Goal: Use online tool/utility: Use online tool/utility

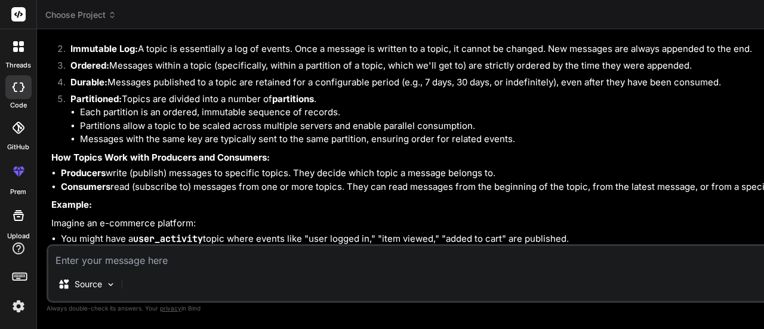
scroll to position [6061, 0]
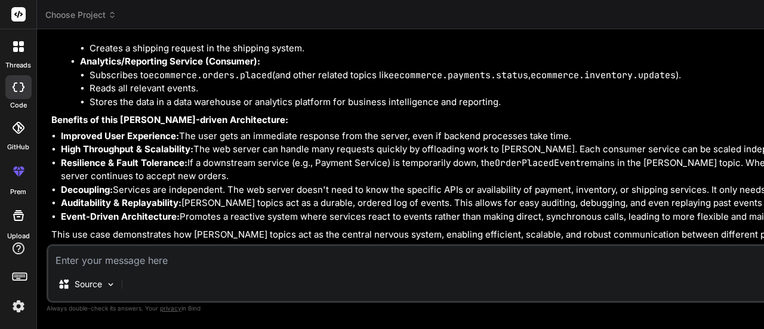
scroll to position [7318, 0]
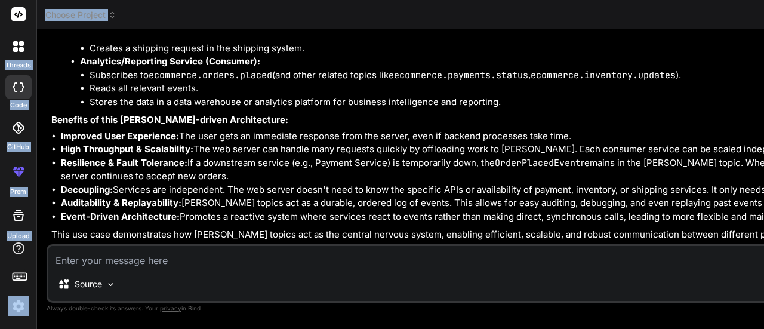
drag, startPoint x: 6, startPoint y: 4, endPoint x: 97, endPoint y: 67, distance: 111.0
click at [97, 67] on div "threads code GitHub prem Upload Choose Project Created with Pixso. Bind AI Web …" at bounding box center [382, 164] width 764 height 329
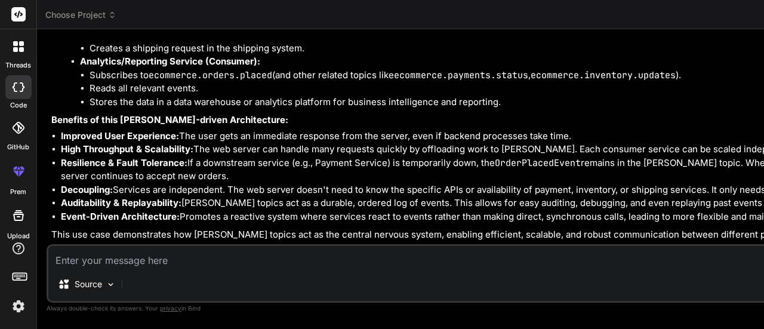
scroll to position [7126, 0]
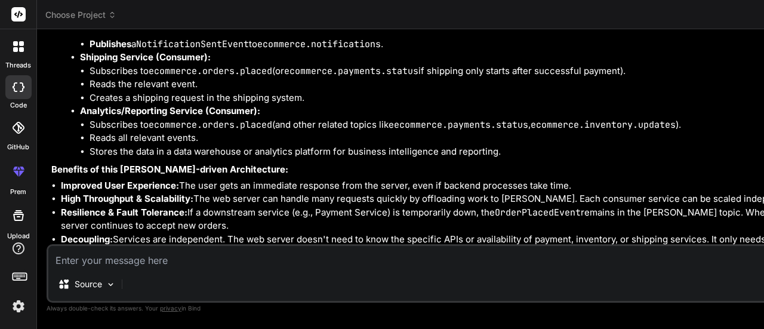
drag, startPoint x: 100, startPoint y: 55, endPoint x: 201, endPoint y: 202, distance: 178.4
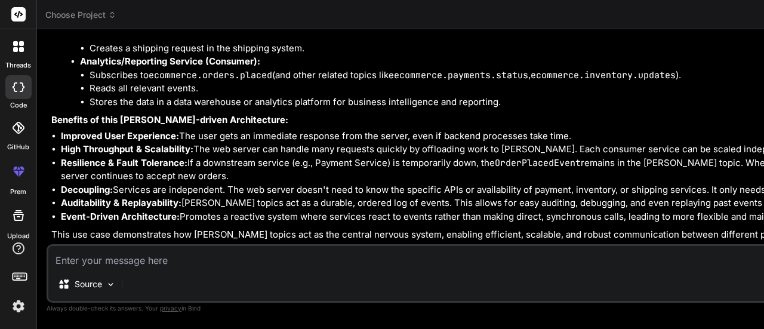
scroll to position [7333, 0]
copy code "class User { String name; List<String> emails; User(String name, String... emai…"
click at [171, 251] on textarea at bounding box center [682, 256] width 1269 height 21
paste textarea "class User { String name; List<String> emails; User(String name, String... emai…"
type textarea "class User { String name; List<String> emails; User(String name, String... emai…"
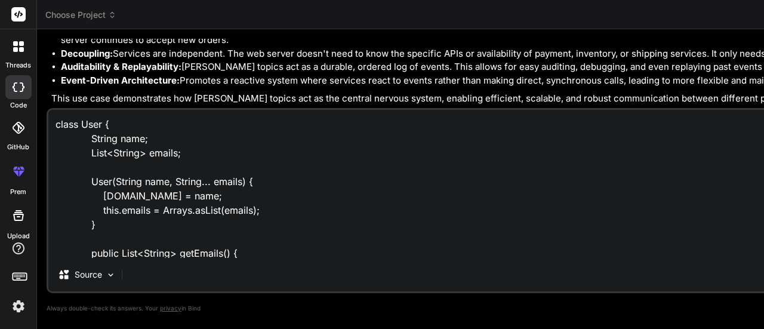
scroll to position [244, 0]
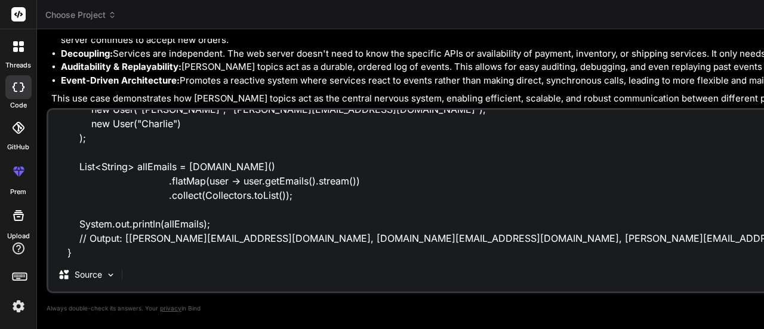
type textarea "x"
type textarea "class User { String name; List<String> emails; User(String name, String... emai…"
type textarea "x"
type textarea "class User { String name; List<String> emails; User(String name, String... emai…"
type textarea "x"
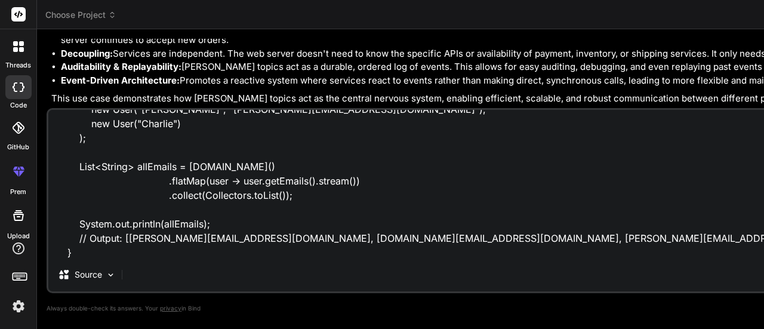
scroll to position [273, 0]
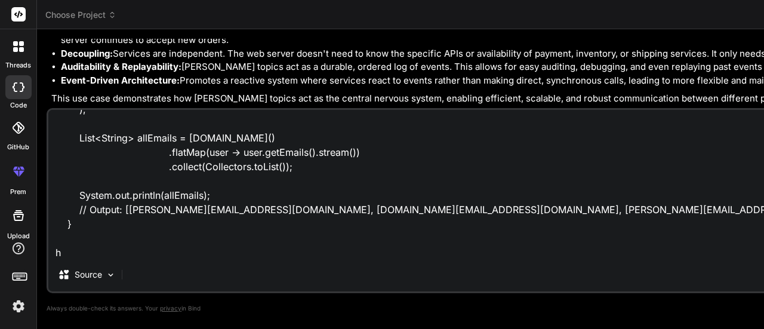
type textarea "class User { String name; List<String> emails; User(String name, String... emai…"
type textarea "x"
type textarea "class User { String name; List<String> emails; User(String name, String... emai…"
type textarea "x"
type textarea "class User { String name; List<String> emails; User(String name, String... emai…"
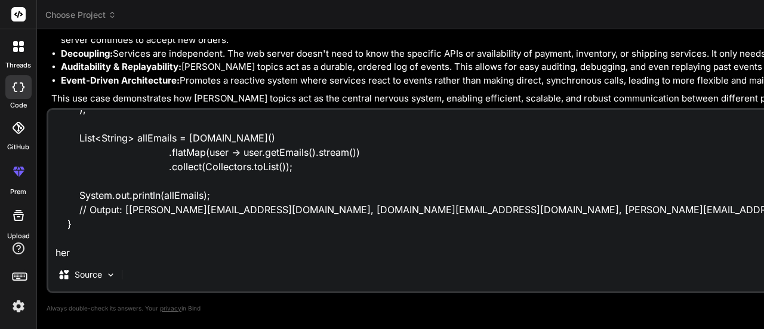
type textarea "x"
type textarea "class User { String name; List<String> emails; User(String name, String... emai…"
type textarea "x"
type textarea "class User { String name; List<String> emails; User(String name, String... emai…"
type textarea "x"
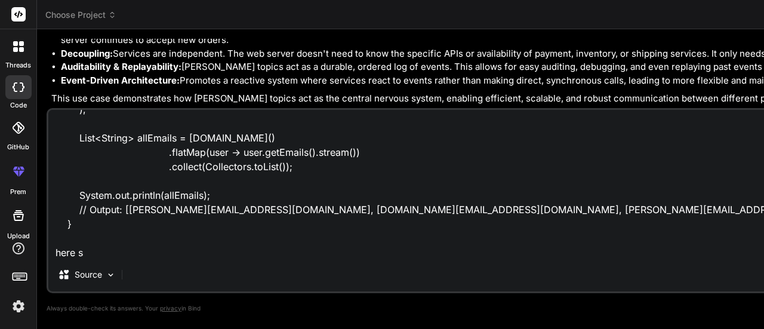
type textarea "class User { String name; List<String> emails; User(String name, String... emai…"
type textarea "x"
type textarea "class User { String name; List<String> emails; User(String name, String... emai…"
type textarea "x"
type textarea "class User { String name; List<String> emails; User(String name, String... emai…"
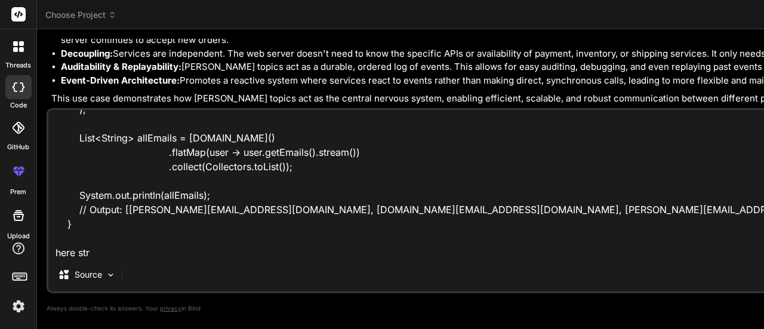
type textarea "x"
type textarea "class User { String name; List<String> emails; User(String name, String... emai…"
type textarea "x"
type textarea "class User { String name; List<String> emails; User(String name, String... emai…"
type textarea "x"
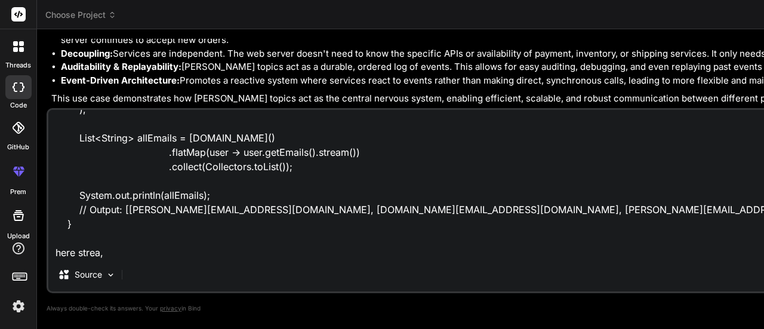
type textarea "class User { String name; List<String> emails; User(String name, String... emai…"
type textarea "x"
type textarea "class User { String name; List<String> emails; User(String name, String... emai…"
type textarea "x"
type textarea "class User { String name; List<String> emails; User(String name, String... emai…"
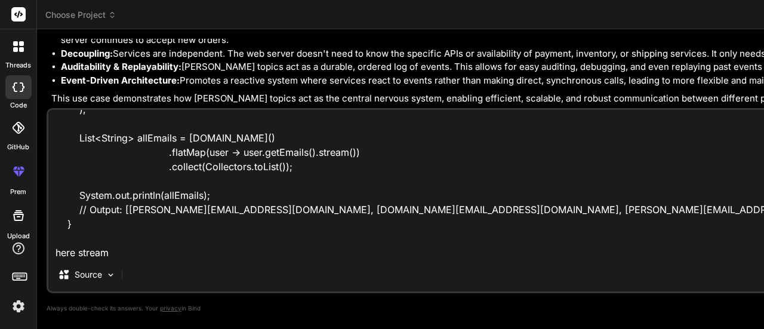
type textarea "x"
type textarea "class User { String name; List<String> emails; User(String name, String... emai…"
type textarea "x"
type textarea "class User { String name; List<String> emails; User(String name, String... emai…"
type textarea "x"
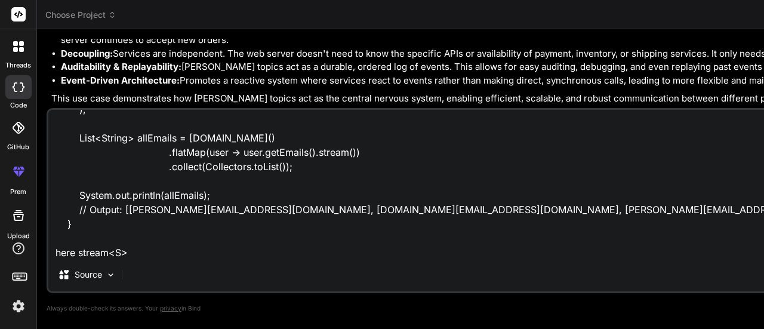
type textarea "class User { String name; List<String> emails; User(String name, String... emai…"
type textarea "x"
type textarea "class User { String name; List<String> emails; User(String name, String... emai…"
type textarea "x"
type textarea "class User { String name; List<String> emails; User(String name, String... emai…"
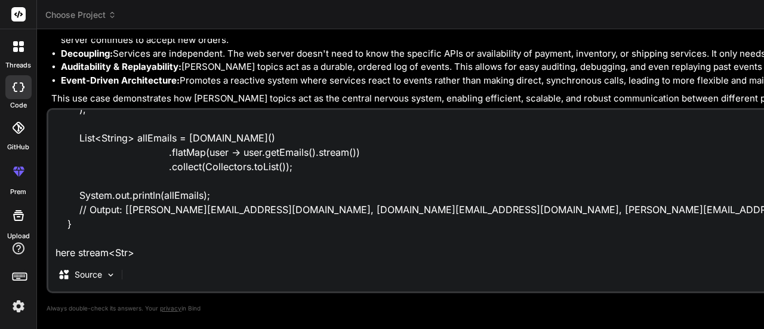
type textarea "x"
type textarea "class User { String name; List<String> emails; User(String name, String... emai…"
type textarea "x"
type textarea "class User { String name; List<String> emails; User(String name, String... emai…"
type textarea "x"
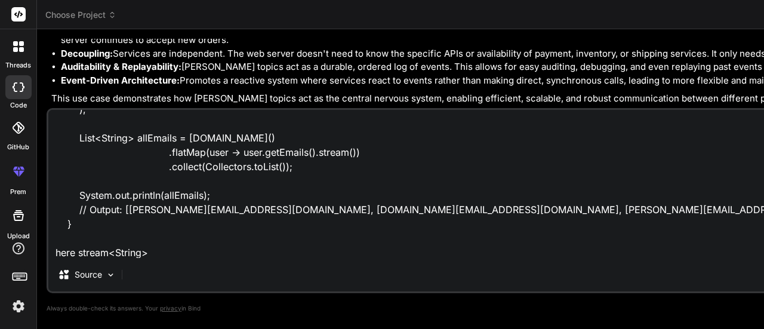
type textarea "class User { String name; List<String> emails; User(String name, String... emai…"
type textarea "x"
click at [107, 256] on textarea "class User { String name; List<String> emails; User(String name, String... emai…" at bounding box center [682, 184] width 1269 height 148
type textarea "class User { String name; List<String> emails; User(String name, String... emai…"
type textarea "x"
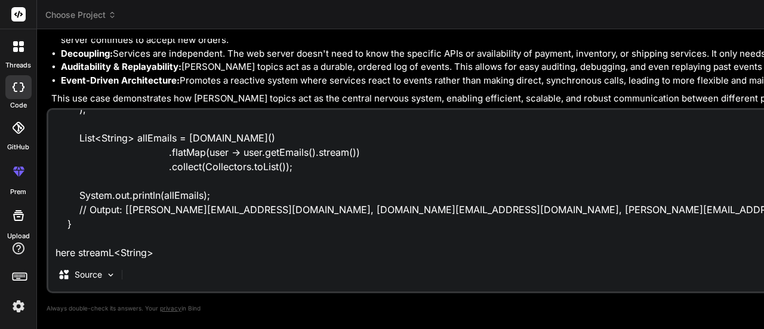
type textarea "class User { String name; List<String> emails; User(String name, String... emai…"
type textarea "x"
type textarea "class User { String name; List<String> emails; User(String name, String... emai…"
type textarea "x"
type textarea "class User { String name; List<String> emails; User(String name, String... emai…"
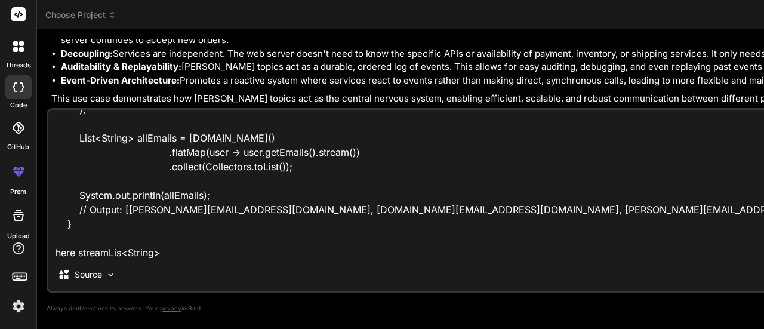
type textarea "x"
type textarea "class User { String name; List<String> emails; User(String name, String... emai…"
type textarea "x"
type textarea "class User { String name; List<String> emails; User(String name, String... emai…"
type textarea "x"
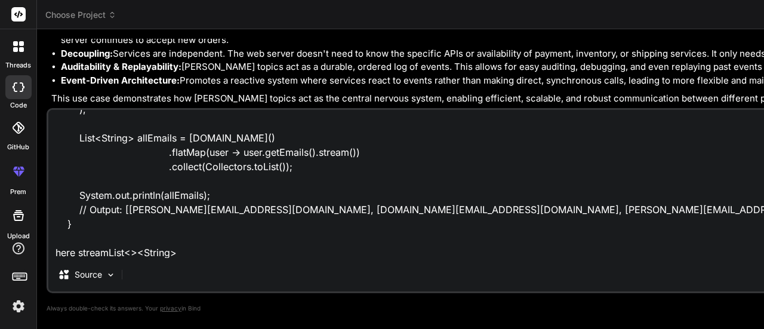
type textarea "class User { String name; List<String> emails; User(String name, String... emai…"
type textarea "x"
click at [177, 250] on textarea "class User { String name; List<String> emails; User(String name, String... emai…" at bounding box center [682, 184] width 1269 height 148
click at [140, 251] on textarea "class User { String name; List<String> emails; User(String name, String... emai…" at bounding box center [682, 184] width 1269 height 148
type textarea "class User { String name; List<String> emails; User(String name, String... emai…"
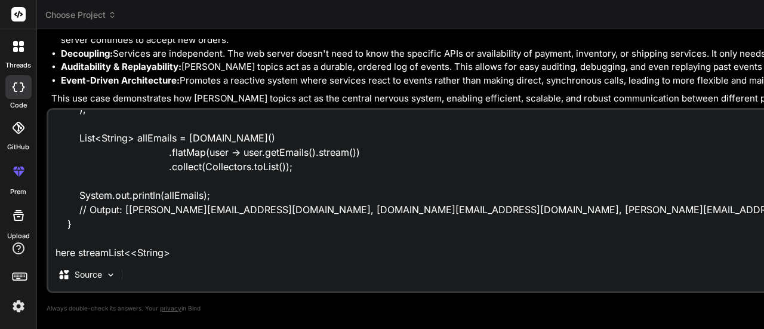
type textarea "x"
click at [109, 247] on textarea "class User { String name; List<String> emails; User(String name, String... emai…" at bounding box center [682, 184] width 1269 height 148
type textarea "class User { String name; List<String> emails; User(String name, String... emai…"
type textarea "x"
click at [193, 251] on textarea "class User { String name; List<String> emails; User(String name, String... emai…" at bounding box center [682, 184] width 1269 height 148
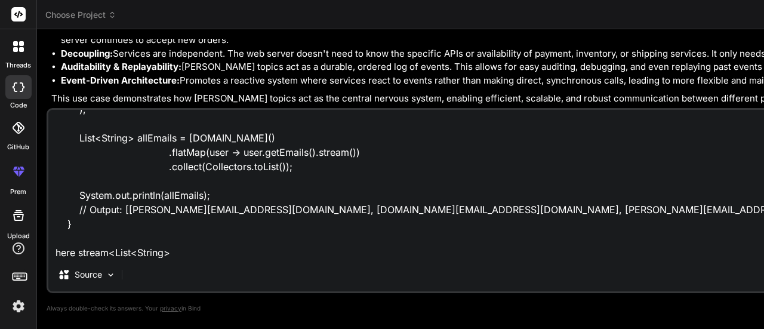
type textarea "class User { String name; List<String> emails; User(String name, String... emai…"
type textarea "x"
type textarea "class User { String name; List<String> emails; User(String name, String... emai…"
type textarea "x"
type textarea "class User { String name; List<String> emails; User(String name, String... emai…"
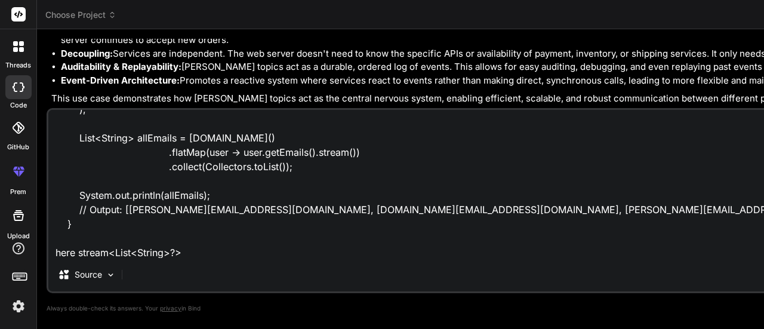
type textarea "x"
type textarea "class User { String name; List<String> emails; User(String name, String... emai…"
type textarea "x"
type textarea "class User { String name; List<String> emails; User(String name, String... emai…"
type textarea "x"
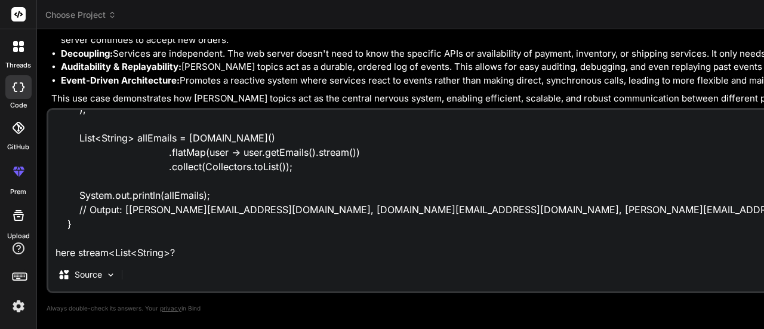
type textarea "class User { String name; List<String> emails; User(String name, String... emai…"
type textarea "x"
type textarea "class User { String name; List<String> emails; User(String name, String... emai…"
type textarea "x"
type textarea "class User { String name; List<String> emails; User(String name, String... emai…"
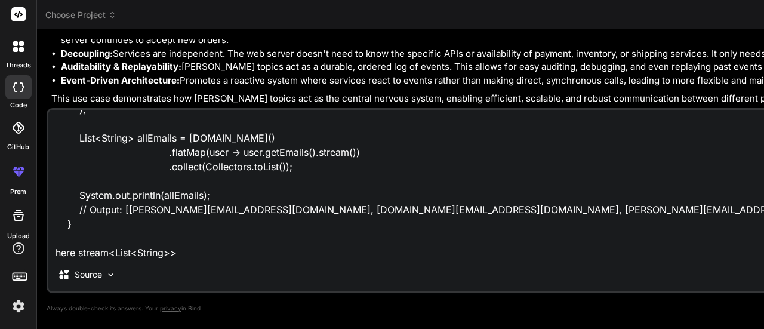
type textarea "x"
type textarea "class User { String name; List<String> emails; User(String name, String... emai…"
type textarea "x"
type textarea "class User { String name; List<String> emails; User(String name, String... emai…"
type textarea "x"
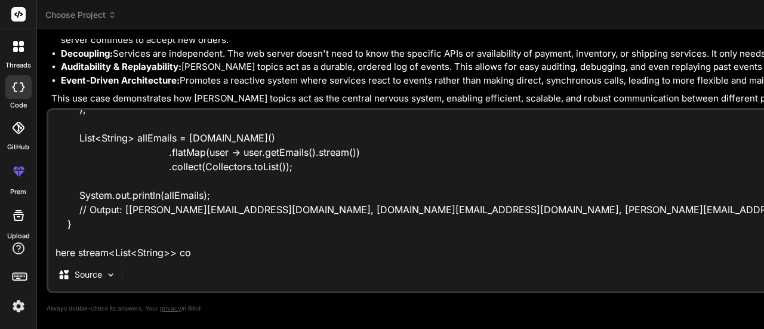
type textarea "class User { String name; List<String> emails; User(String name, String... emai…"
type textarea "x"
type textarea "class User { String name; List<String> emails; User(String name, String... emai…"
type textarea "x"
type textarea "class User { String name; List<String> emails; User(String name, String... emai…"
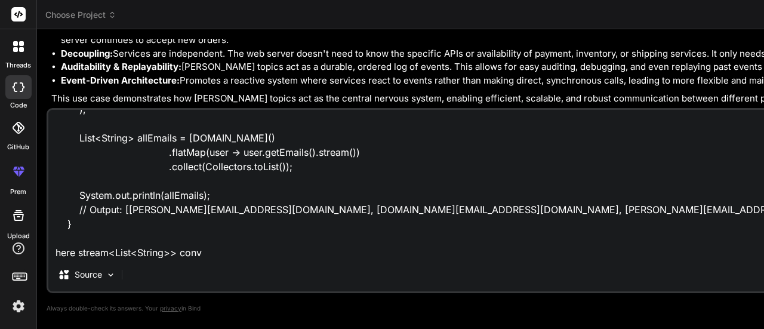
type textarea "x"
type textarea "class User { String name; List<String> emails; User(String name, String... emai…"
type textarea "x"
click at [179, 251] on textarea "class User { String name; List<String> emails; User(String name, String... emai…" at bounding box center [682, 184] width 1269 height 148
type textarea "class User { String name; List<String> emails; User(String name, String... emai…"
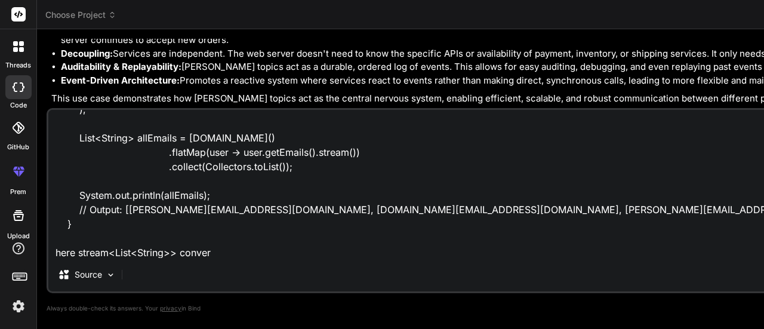
type textarea "x"
type textarea "class User { String name; List<String> emails; User(String name, String... emai…"
type textarea "x"
type textarea "class User { String name; List<String> emails; User(String name, String... emai…"
type textarea "x"
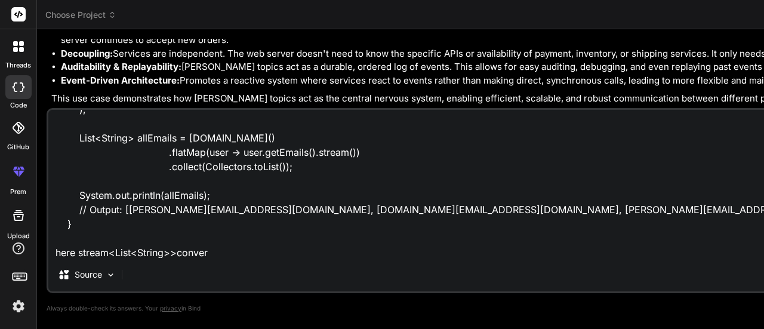
type textarea "class User { String name; List<String> emails; User(String name, String... emai…"
type textarea "x"
click at [173, 257] on textarea "class User { String name; List<String> emails; User(String name, String... emai…" at bounding box center [682, 184] width 1269 height 148
type textarea "class User { String name; List<String> emails; User(String name, String... emai…"
type textarea "x"
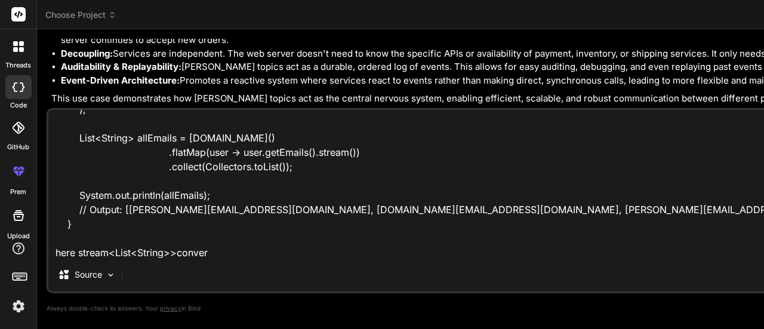
click at [211, 247] on textarea "class User { String name; List<String> emails; User(String name, String... emai…" at bounding box center [682, 184] width 1269 height 148
type textarea "class User { String name; List<String> emails; User(String name, String... emai…"
type textarea "x"
type textarea "class User { String name; List<String> emails; User(String name, String... emai…"
type textarea "x"
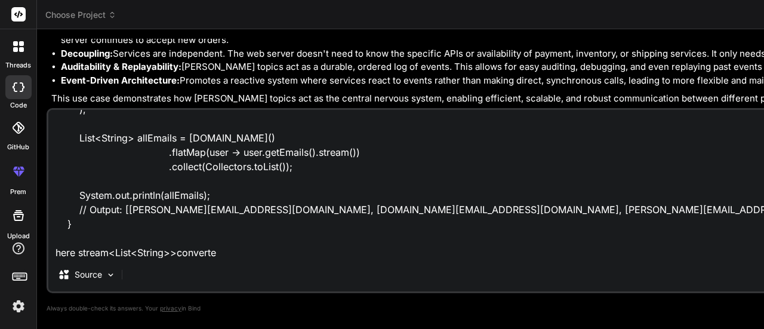
type textarea "class User { String name; List<String> emails; User(String name, String... emai…"
type textarea "x"
type textarea "class User { String name; List<String> emails; User(String name, String... emai…"
type textarea "x"
type textarea "class User { String name; List<String> emails; User(String name, String... emai…"
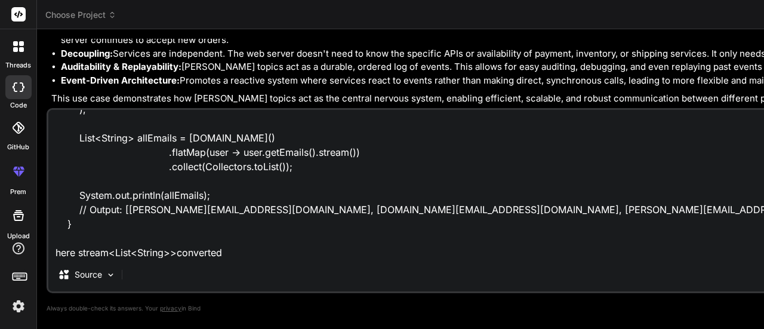
type textarea "x"
type textarea "class User { String name; List<String> emails; User(String name, String... emai…"
type textarea "x"
type textarea "class User { String name; List<String> emails; User(String name, String... emai…"
type textarea "x"
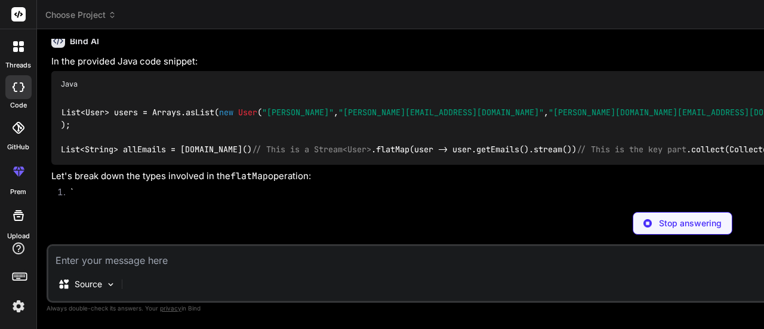
scroll to position [9901, 0]
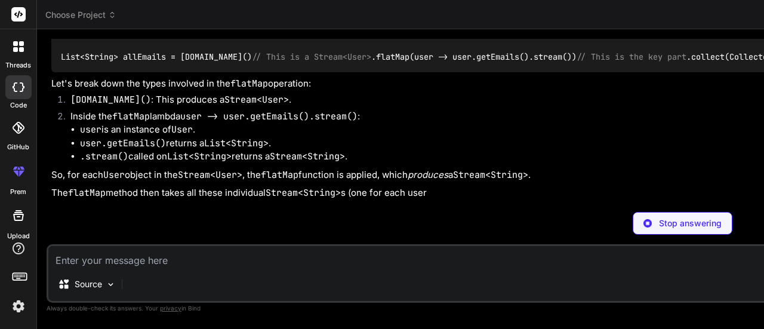
type textarea "x"
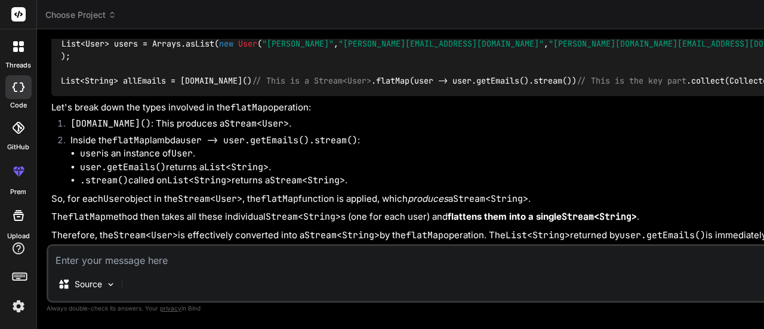
scroll to position [10220, 0]
